Goal: Information Seeking & Learning: Learn about a topic

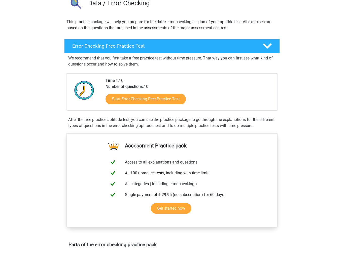
scroll to position [33, 0]
click at [178, 105] on link "Start Error Checking Free Practice Test" at bounding box center [146, 110] width 80 height 11
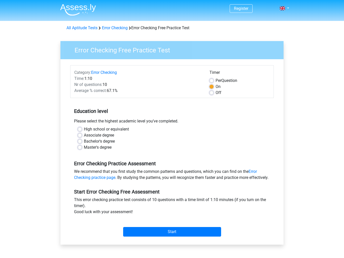
click at [84, 129] on label "High school or equivalent" at bounding box center [106, 129] width 45 height 6
click at [80, 129] on input "High school or equivalent" at bounding box center [80, 128] width 4 height 5
radio input "true"
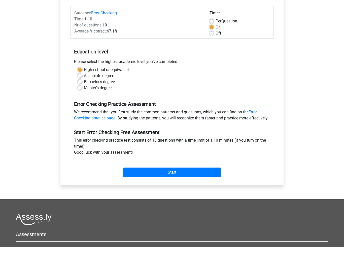
scroll to position [49, 0]
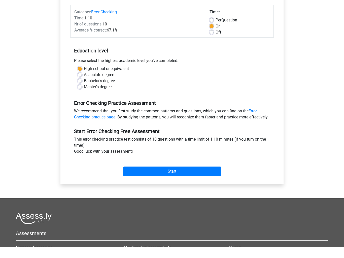
click at [203, 178] on input "Start" at bounding box center [172, 183] width 98 height 10
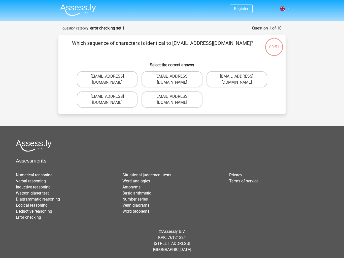
click at [242, 77] on label "[EMAIL_ADDRESS][DOMAIN_NAME]" at bounding box center [237, 79] width 61 height 16
click at [240, 77] on input "[EMAIL_ADDRESS][DOMAIN_NAME]" at bounding box center [238, 77] width 3 height 3
radio input "true"
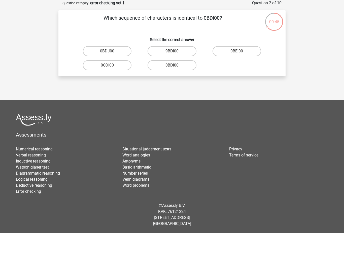
click at [173, 85] on label "0BDI00" at bounding box center [172, 90] width 49 height 10
click at [173, 90] on input "0BDI00" at bounding box center [173, 91] width 3 height 3
radio input "true"
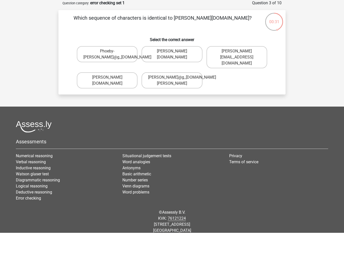
click at [194, 71] on label "[PERSON_NAME][DOMAIN_NAME]" at bounding box center [172, 79] width 61 height 16
click at [175, 76] on input "[PERSON_NAME][DOMAIN_NAME]" at bounding box center [173, 77] width 3 height 3
radio input "true"
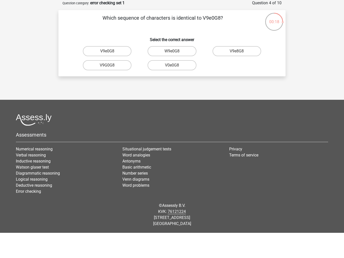
click at [91, 71] on label "V9e0G8" at bounding box center [107, 76] width 49 height 10
click at [107, 76] on input "V9e0G8" at bounding box center [108, 77] width 3 height 3
radio input "true"
click at [188, 71] on label "91051S" at bounding box center [172, 76] width 49 height 10
click at [175, 76] on input "91051S" at bounding box center [173, 77] width 3 height 3
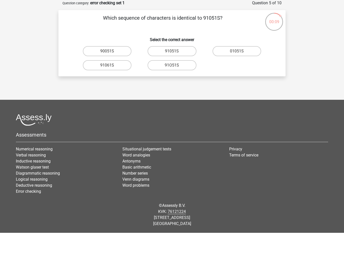
radio input "true"
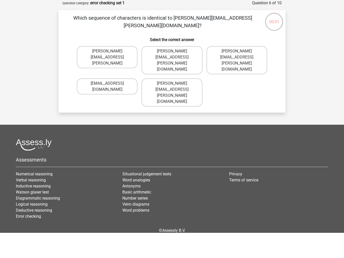
click at [197, 71] on label "[PERSON_NAME][EMAIL_ADDRESS][PERSON_NAME][DOMAIN_NAME]" at bounding box center [172, 85] width 61 height 28
click at [175, 76] on input "[PERSON_NAME][EMAIL_ADDRESS][PERSON_NAME][DOMAIN_NAME]" at bounding box center [173, 77] width 3 height 3
radio input "true"
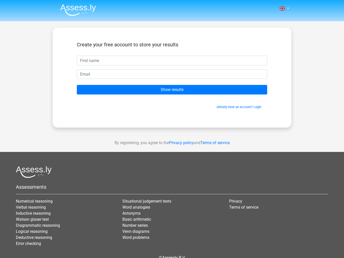
scroll to position [25, 0]
